Goal: Information Seeking & Learning: Understand process/instructions

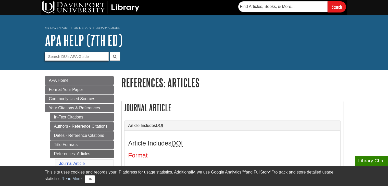
click at [84, 57] on input "Guide Search Terms" at bounding box center [77, 56] width 64 height 9
type input "Are We Talking Too Much About Mental Health?"
click at [110, 52] on button "submit" at bounding box center [115, 56] width 10 height 9
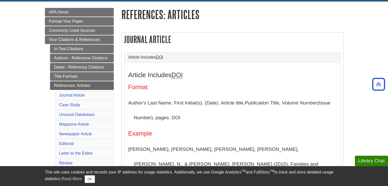
scroll to position [68, 0]
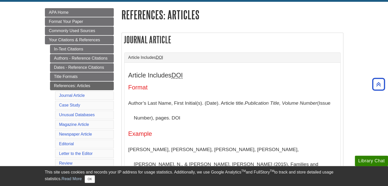
click at [229, 105] on p "Author’s Last Name, First Initial(s). (Date). Article title. Publication Title,…" at bounding box center [232, 110] width 208 height 29
drag, startPoint x: 229, startPoint y: 105, endPoint x: 238, endPoint y: 105, distance: 8.7
click at [238, 105] on p "Author’s Last Name, First Initial(s). (Date). Article title. Publication Title,…" at bounding box center [232, 110] width 208 height 29
click at [274, 64] on div "Article Includes DOI Format Author’s Last Name, First Initial(s). (Date). Artic…" at bounding box center [233, 174] width 216 height 222
click at [305, 104] on icon "Publication Title, Volume Number" at bounding box center [281, 103] width 73 height 5
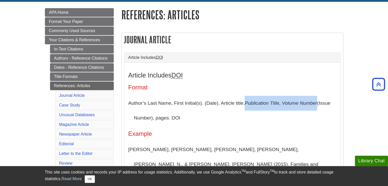
drag, startPoint x: 305, startPoint y: 104, endPoint x: 266, endPoint y: 103, distance: 38.8
click at [266, 103] on icon "Publication Title, Volume Number" at bounding box center [281, 103] width 73 height 5
click at [292, 101] on icon "Publication Title, Volume Number" at bounding box center [281, 103] width 73 height 5
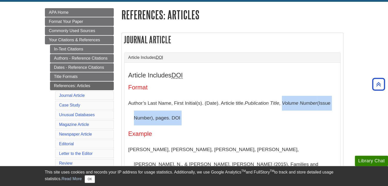
drag, startPoint x: 292, startPoint y: 101, endPoint x: 187, endPoint y: 119, distance: 106.7
click at [187, 119] on p "Author’s Last Name, First Initial(s). (Date). Article title. Publication Title,…" at bounding box center [232, 110] width 208 height 29
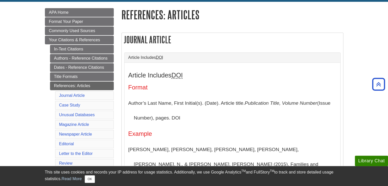
click at [206, 80] on div "Article Includes DOI Format Author’s Last Name, First Initial(s). (Date). Artic…" at bounding box center [232, 174] width 208 height 204
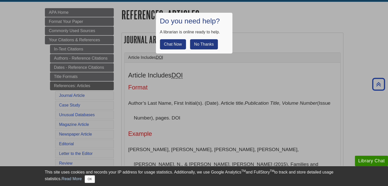
click at [198, 46] on button "No Thanks" at bounding box center [204, 44] width 28 height 10
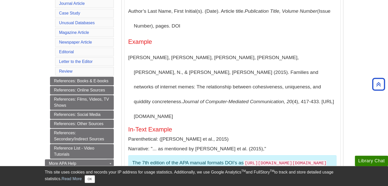
scroll to position [160, 0]
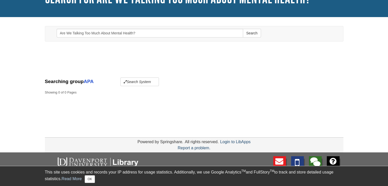
scroll to position [51, 0]
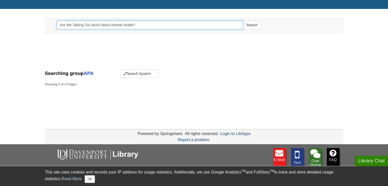
drag, startPoint x: 143, startPoint y: 23, endPoint x: 47, endPoint y: 28, distance: 95.4
click at [47, 28] on div "Toggle navigation Search Are We Talking Too Much About Mental Health? Search" at bounding box center [194, 25] width 298 height 15
